Goal: Task Accomplishment & Management: Manage account settings

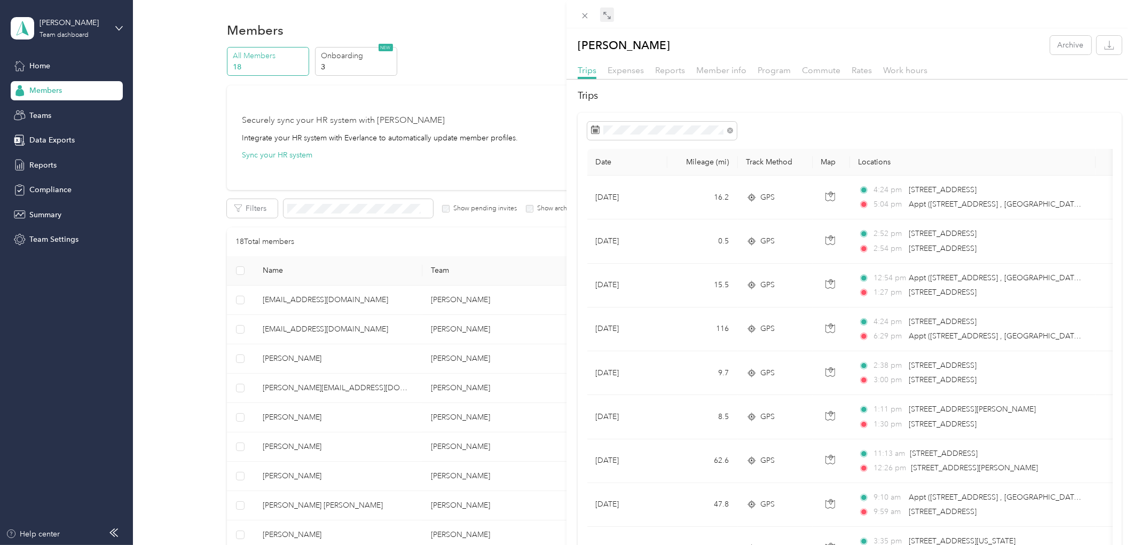
scroll to position [1186, 0]
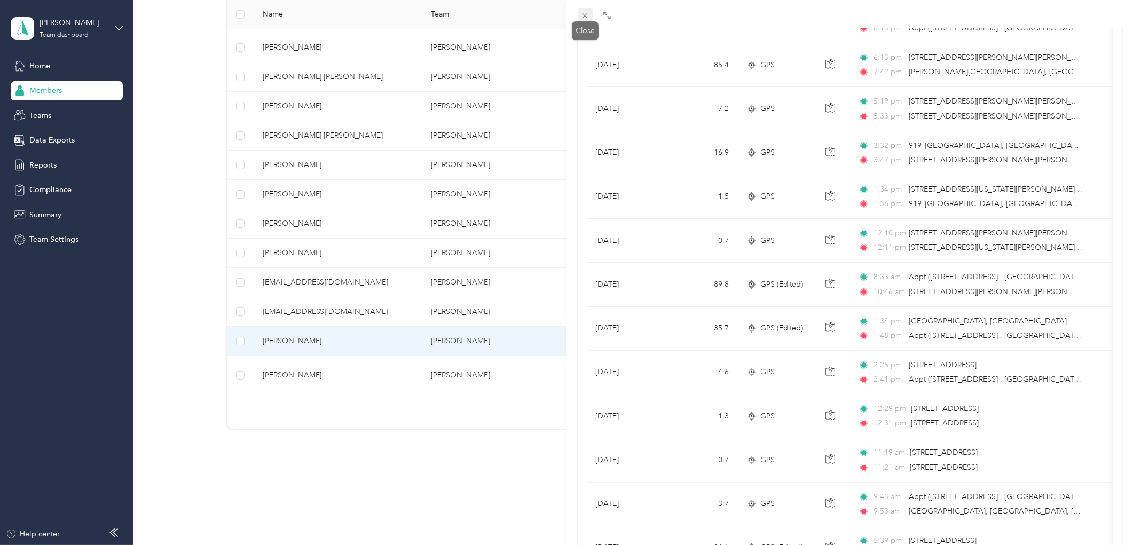
click at [587, 19] on icon at bounding box center [584, 15] width 9 height 9
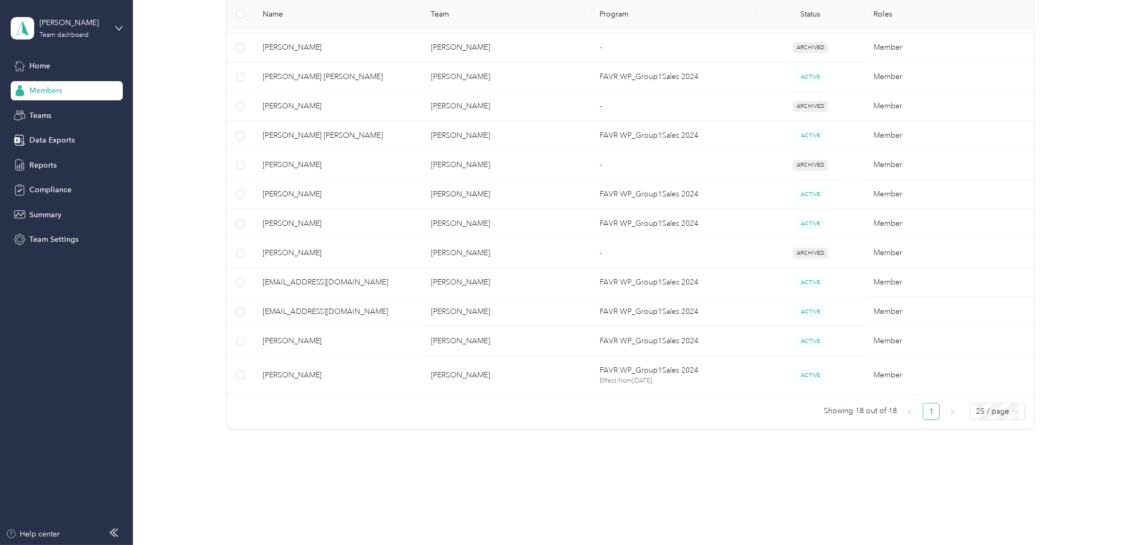
click at [65, 95] on div "Members" at bounding box center [67, 90] width 112 height 19
click at [61, 71] on div "Home" at bounding box center [67, 65] width 112 height 19
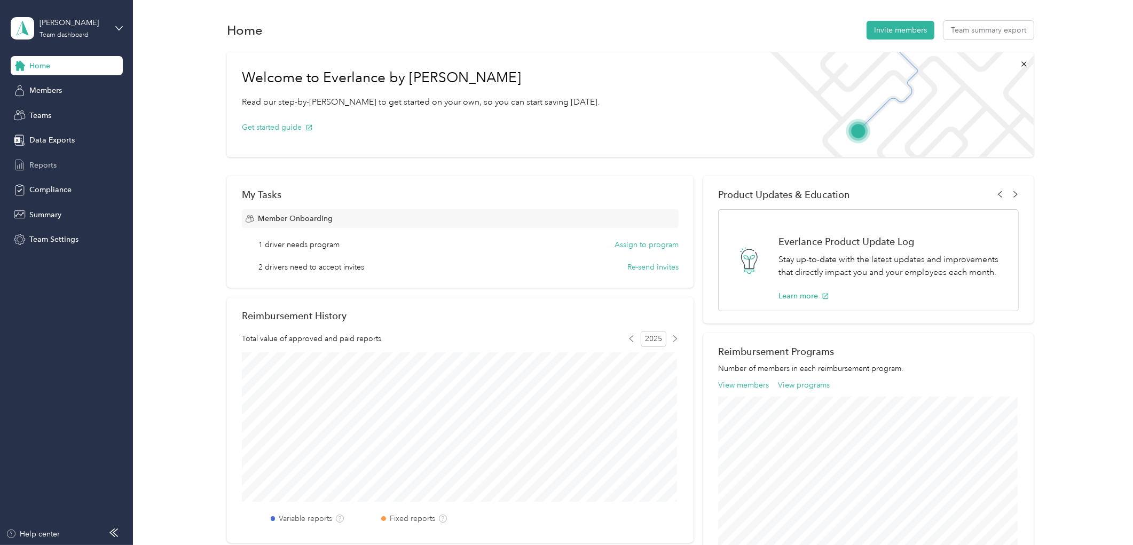
click at [80, 162] on div "Reports" at bounding box center [67, 164] width 112 height 19
